Goal: Information Seeking & Learning: Find specific fact

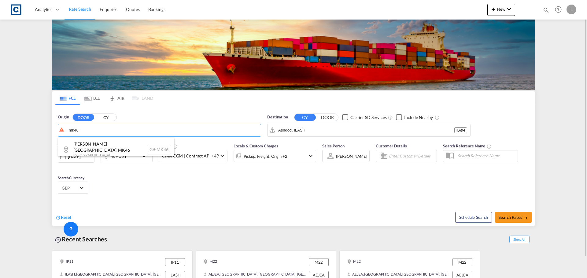
click at [91, 143] on div "[PERSON_NAME][GEOGRAPHIC_DATA] [GEOGRAPHIC_DATA]-MK46" at bounding box center [116, 149] width 116 height 23
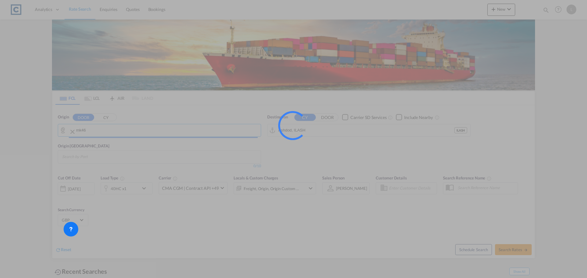
type input "GB-MK46, [PERSON_NAME]"
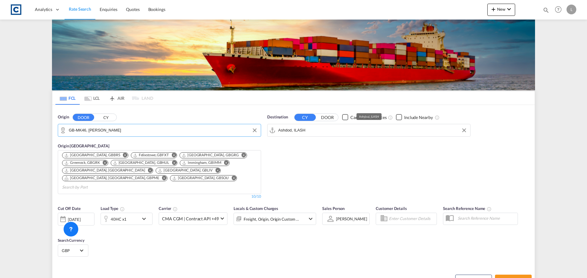
click at [343, 131] on input "Ashdod, ILASH" at bounding box center [372, 130] width 189 height 9
drag, startPoint x: 318, startPoint y: 148, endPoint x: 253, endPoint y: 166, distance: 67.6
click at [317, 148] on div "Lat Krab ang [GEOGRAPHIC_DATA] THLKR" at bounding box center [325, 147] width 116 height 18
type input "[GEOGRAPHIC_DATA], THLKR"
click at [126, 213] on div "40HC x1" at bounding box center [120, 219] width 38 height 12
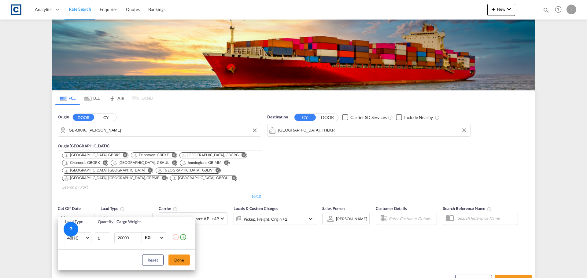
click at [94, 231] on td "40HC 20GP 40GP 40HC 45HC 20RE 40RE 40HR 20OT 40OT 20FR 40FR 40NR 20NR 45S 20TK …" at bounding box center [76, 238] width 36 height 24
click at [87, 235] on md-select-value "40HC" at bounding box center [79, 238] width 24 height 10
click at [77, 204] on div "20GP" at bounding box center [72, 205] width 11 height 6
click at [188, 261] on button "Done" at bounding box center [178, 260] width 21 height 11
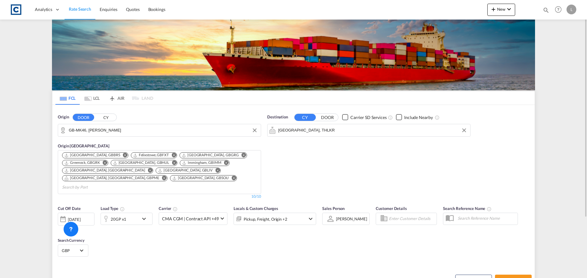
click at [80, 217] on div "[DATE]" at bounding box center [74, 220] width 13 height 6
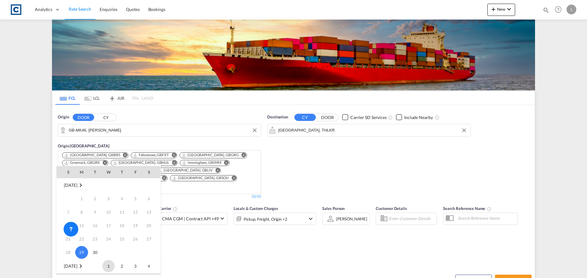
click at [109, 266] on span "1" at bounding box center [108, 266] width 12 height 12
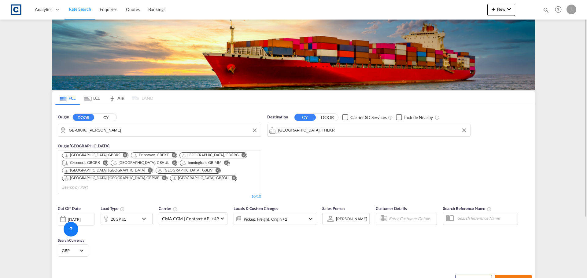
click at [516, 275] on button "Search Rates" at bounding box center [513, 280] width 37 height 11
type input "MK46 to THLKR / [DATE]"
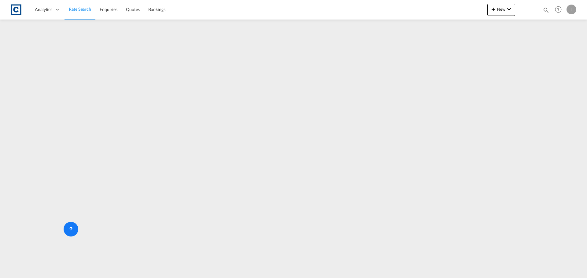
click at [73, 6] on span "Rate Search" at bounding box center [80, 9] width 22 height 6
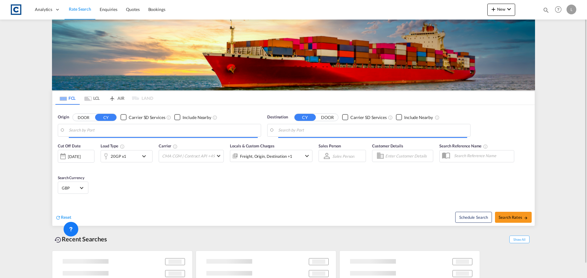
type input "GB-MK46, [PERSON_NAME]"
type input "[GEOGRAPHIC_DATA], THLKR"
